Goal: Navigation & Orientation: Find specific page/section

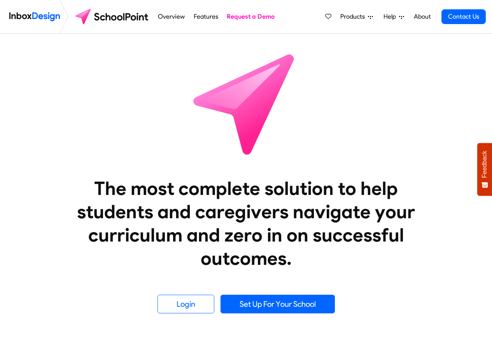
click at [347, 16] on span "Products" at bounding box center [354, 16] width 28 height 9
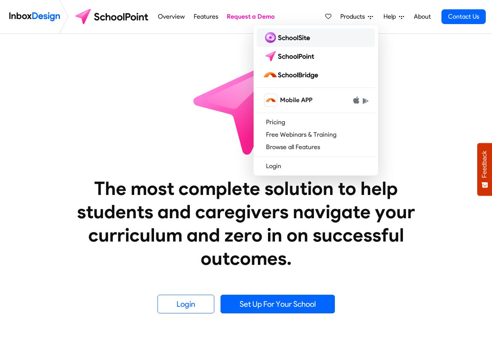
click at [279, 37] on img at bounding box center [288, 37] width 50 height 12
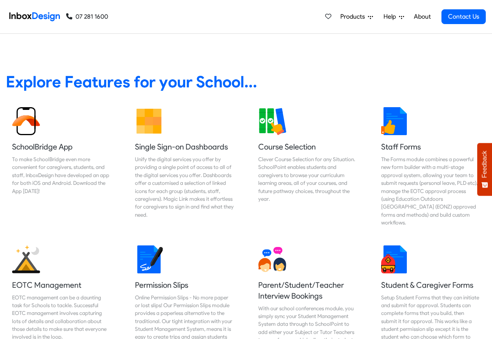
scroll to position [327, 0]
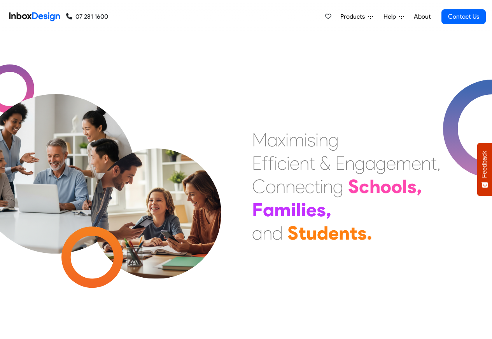
click at [369, 17] on icon at bounding box center [370, 16] width 5 height 5
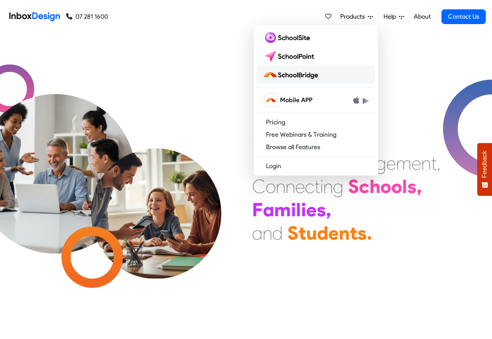
click at [283, 75] on img at bounding box center [292, 75] width 58 height 12
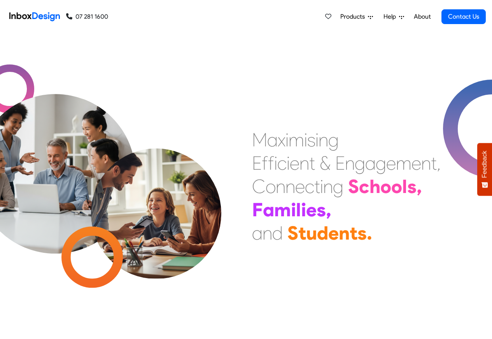
click at [360, 17] on span "Products" at bounding box center [354, 16] width 28 height 9
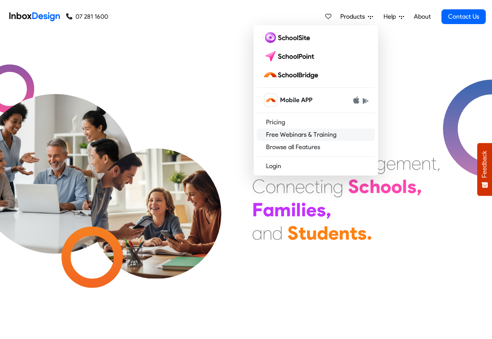
click at [286, 132] on link "Free Webinars & Training" at bounding box center [316, 135] width 118 height 12
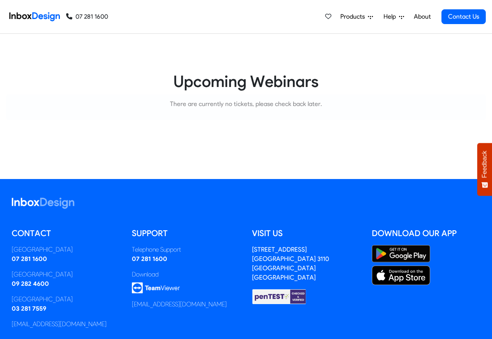
scroll to position [67, 0]
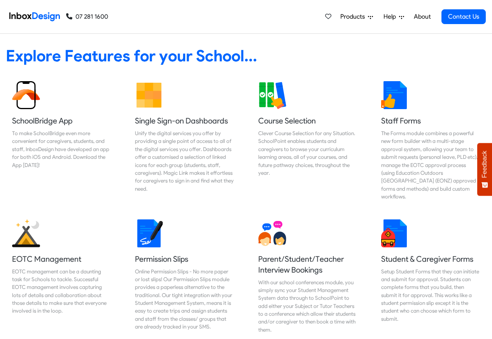
scroll to position [603, 0]
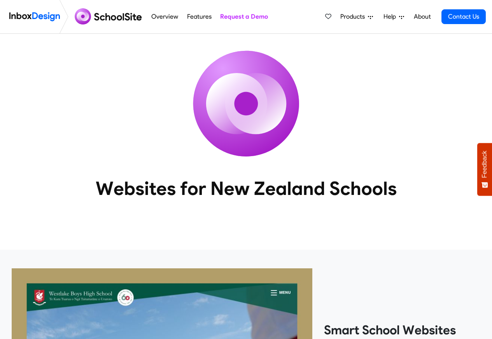
scroll to position [488, 0]
